Goal: Information Seeking & Learning: Learn about a topic

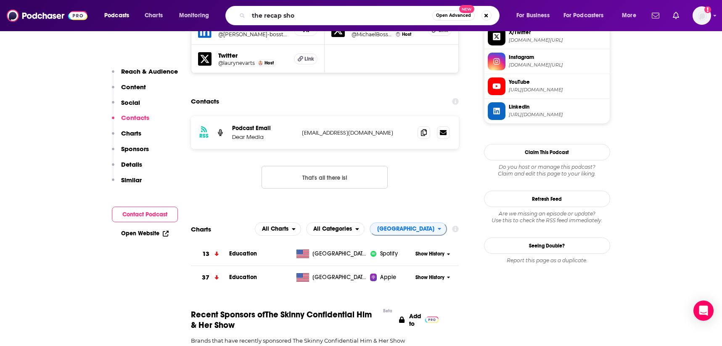
type input "the recap show"
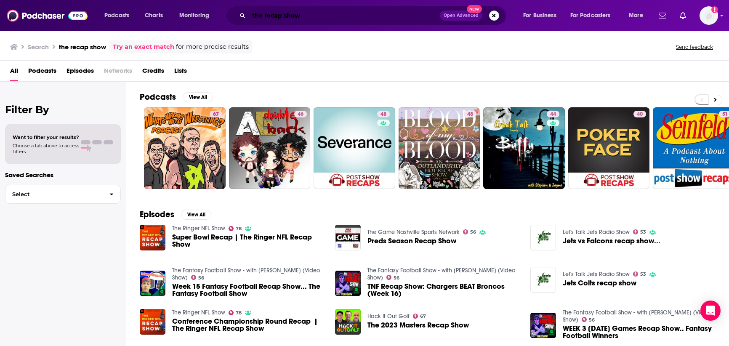
click at [302, 21] on input "the recap show" at bounding box center [344, 15] width 191 height 13
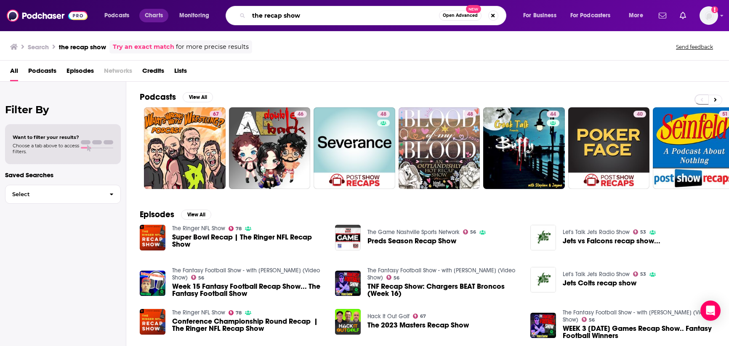
drag, startPoint x: 307, startPoint y: 16, endPoint x: 146, endPoint y: 8, distance: 160.9
click at [152, 10] on div "Podcasts Charts Monitoring the recap show Open Advanced New For Business For Po…" at bounding box center [374, 15] width 552 height 19
type input "unpaused"
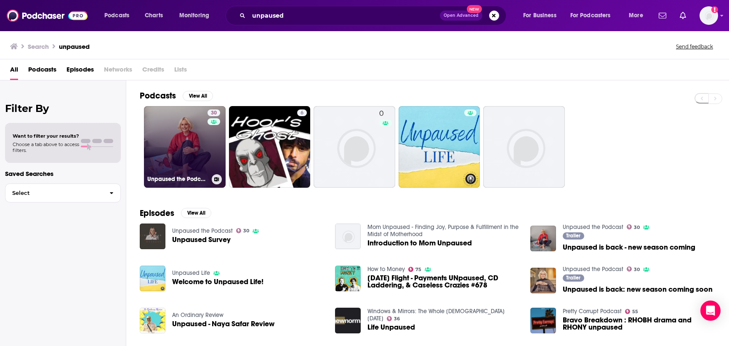
click at [189, 147] on link "30 Unpaused the Podcast" at bounding box center [185, 147] width 82 height 82
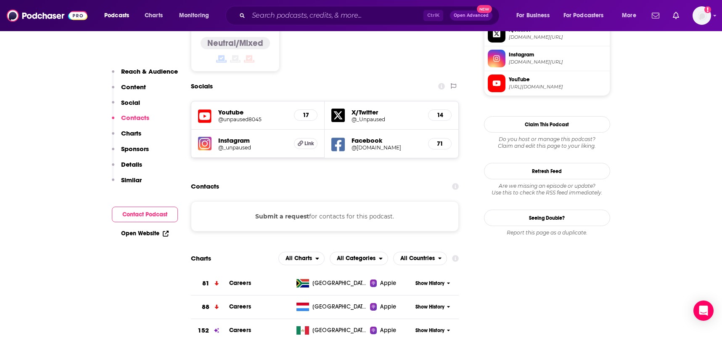
scroll to position [715, 0]
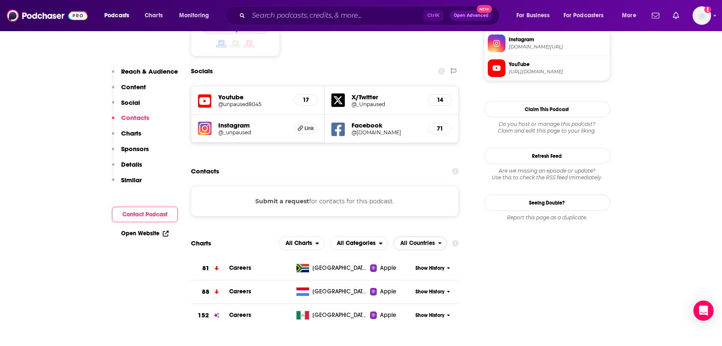
click at [409, 240] on span "All Countries" at bounding box center [417, 243] width 34 height 6
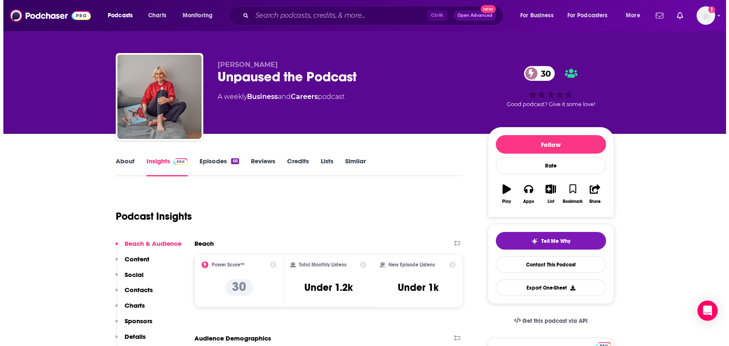
scroll to position [0, 0]
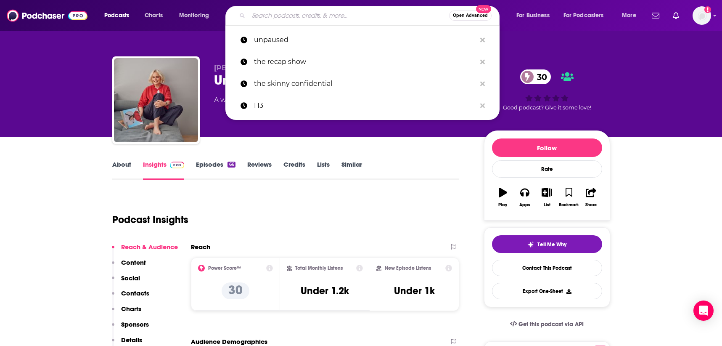
click at [291, 18] on input "Search podcasts, credits, & more..." at bounding box center [349, 15] width 201 height 13
click at [290, 38] on p "unpaused" at bounding box center [365, 40] width 222 height 22
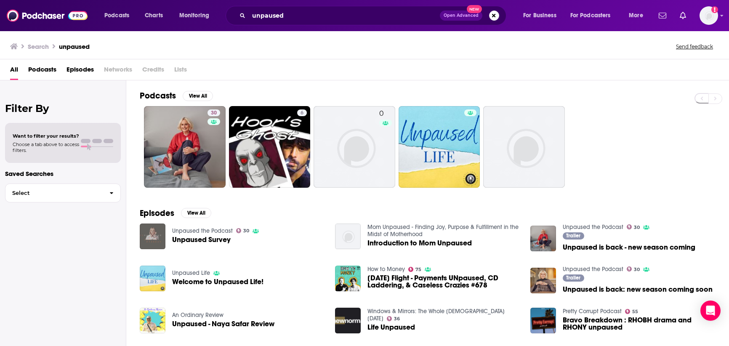
click at [157, 237] on img "Unpaused Survey" at bounding box center [153, 236] width 26 height 26
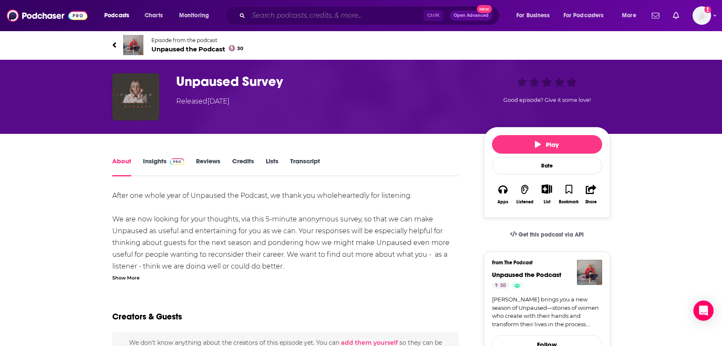
click at [274, 15] on input "Search podcasts, credits, & more..." at bounding box center [336, 15] width 175 height 13
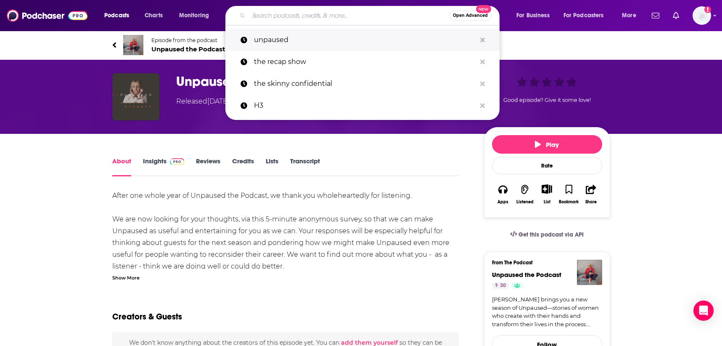
click at [276, 42] on p "unpaused" at bounding box center [365, 40] width 222 height 22
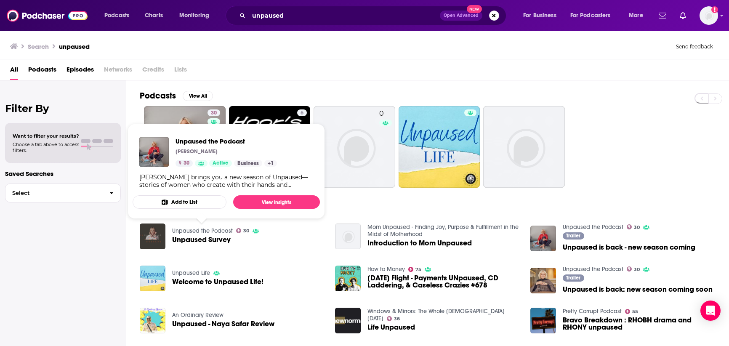
scroll to position [42, 0]
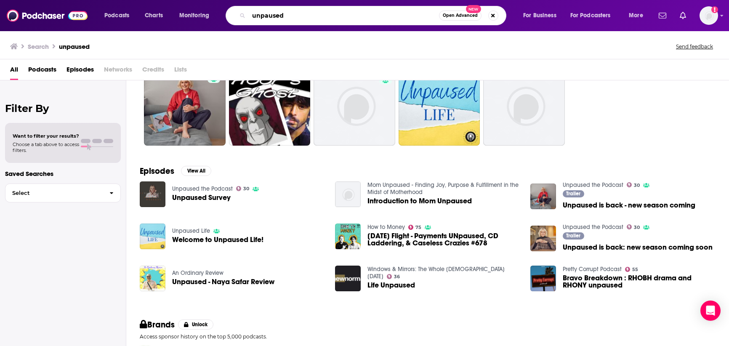
drag, startPoint x: 289, startPoint y: 19, endPoint x: 190, endPoint y: 8, distance: 99.5
click at [190, 8] on div "Podcasts Charts Monitoring unpaused Open Advanced New For Business For Podcaste…" at bounding box center [374, 15] width 552 height 19
type input "the [PERSON_NAME]"
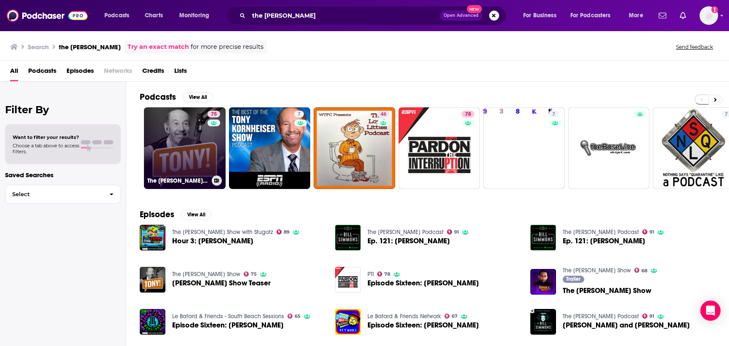
click at [187, 148] on link "75 The [PERSON_NAME] Show" at bounding box center [185, 148] width 82 height 82
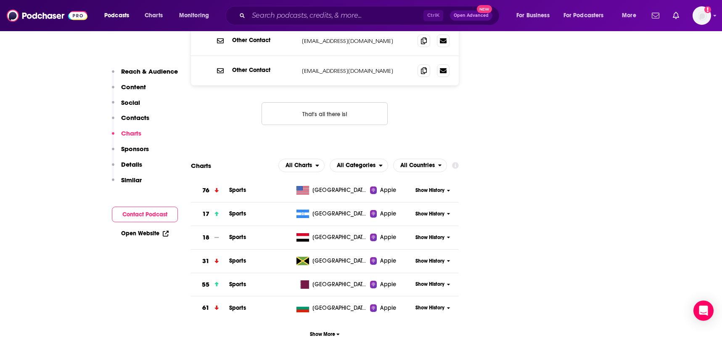
scroll to position [967, 0]
click at [432, 157] on span "All Countries" at bounding box center [416, 164] width 45 height 14
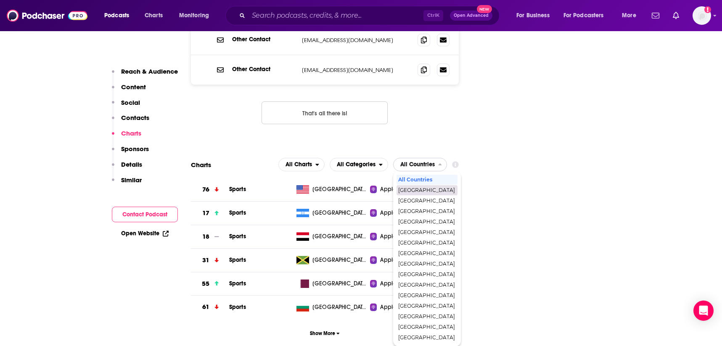
click at [428, 188] on span "[GEOGRAPHIC_DATA]" at bounding box center [426, 190] width 57 height 5
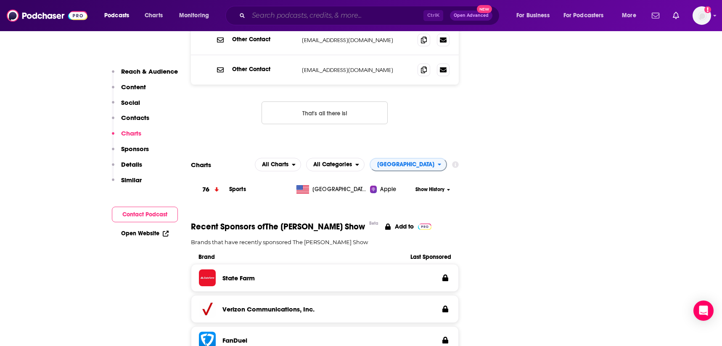
click at [305, 16] on input "Search podcasts, credits, & more..." at bounding box center [336, 15] width 175 height 13
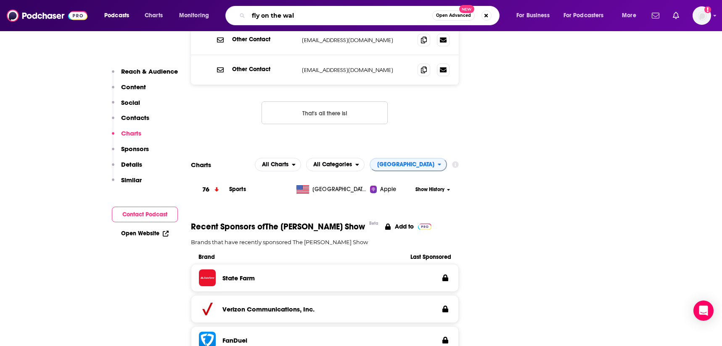
type input "fly on the wall"
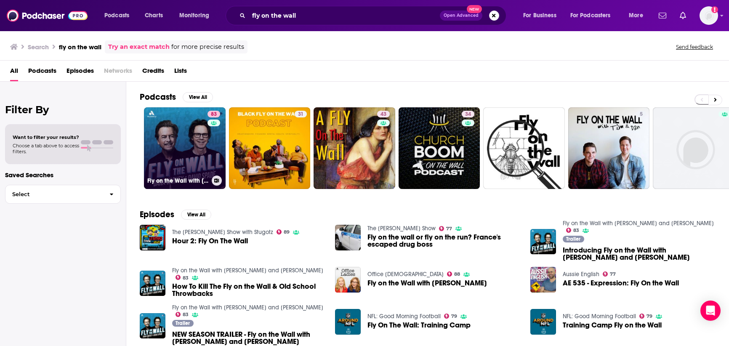
click at [183, 143] on link "83 Fly on the Wall with [PERSON_NAME] and [PERSON_NAME]" at bounding box center [185, 148] width 82 height 82
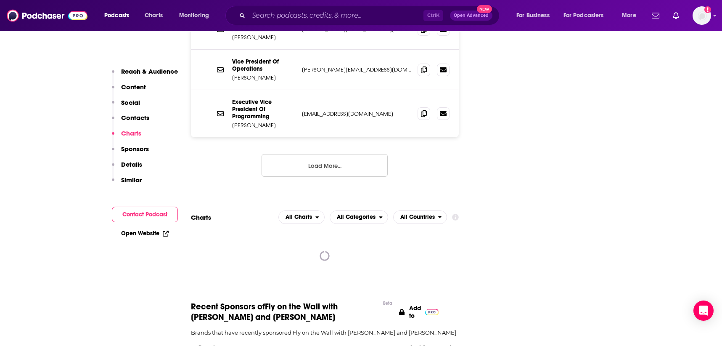
scroll to position [925, 0]
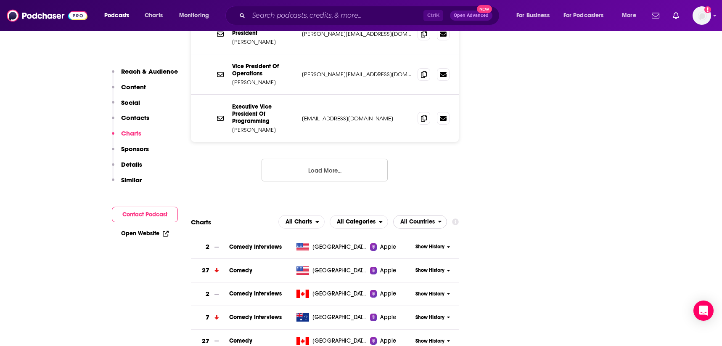
click at [422, 219] on span "All Countries" at bounding box center [417, 222] width 34 height 6
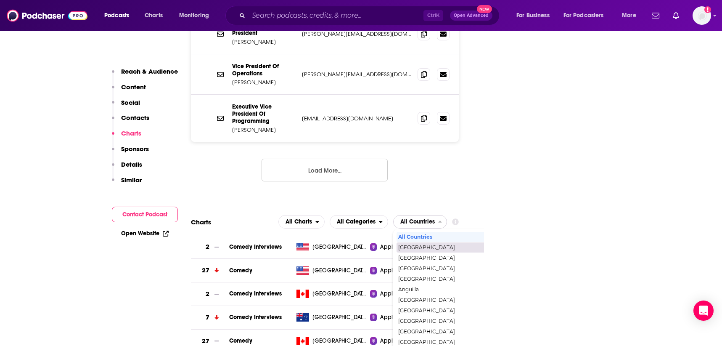
click at [424, 245] on span "[GEOGRAPHIC_DATA]" at bounding box center [456, 247] width 116 height 5
